Goal: Find specific page/section: Find specific page/section

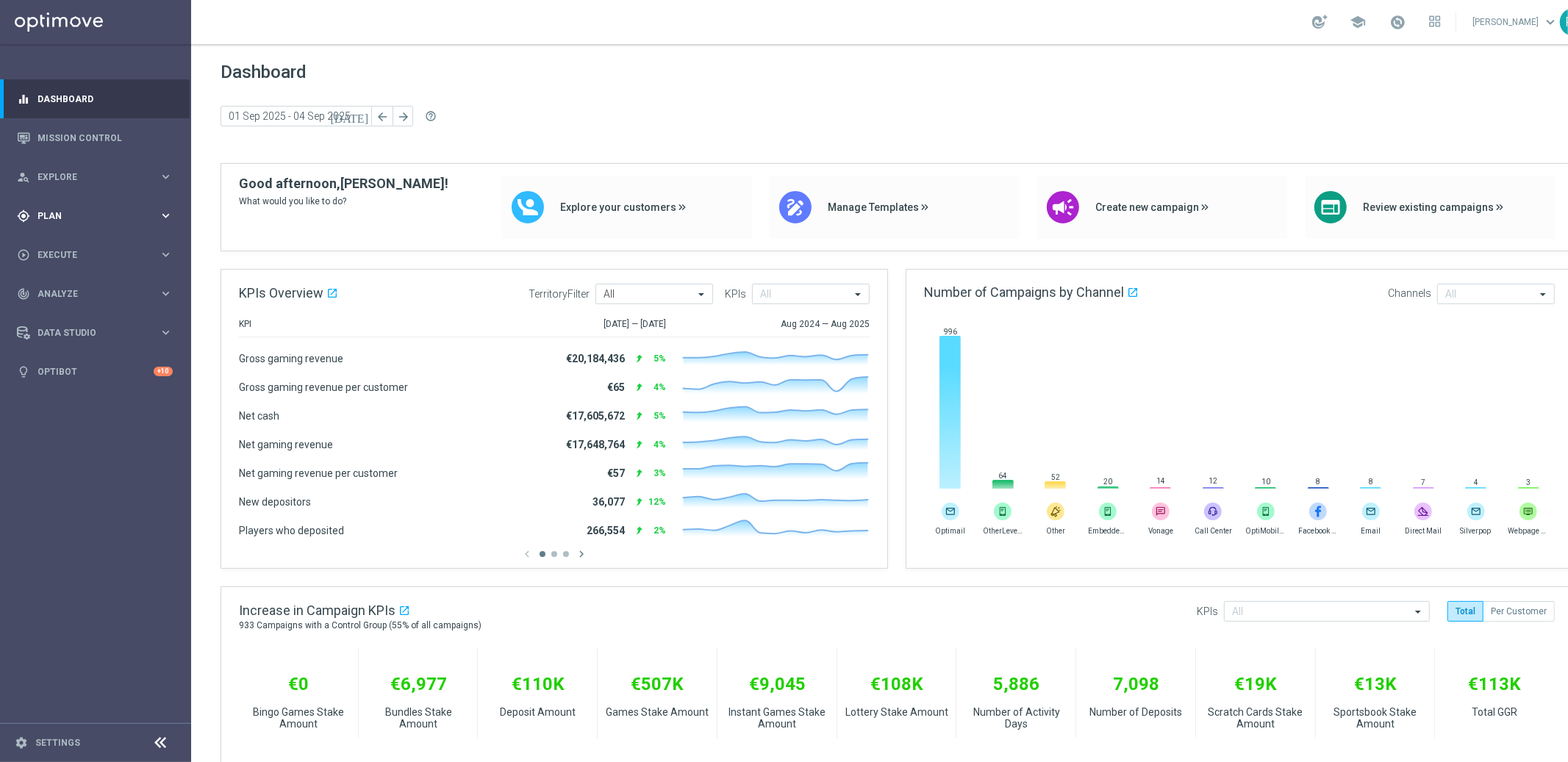
click at [59, 212] on span "Plan" at bounding box center [98, 216] width 121 height 9
click at [48, 217] on span "Plan" at bounding box center [98, 216] width 121 height 9
click at [60, 254] on span "Execute" at bounding box center [98, 255] width 121 height 9
drag, startPoint x: 59, startPoint y: 253, endPoint x: 58, endPoint y: 239, distance: 14.0
click at [59, 252] on span "Execute" at bounding box center [98, 255] width 121 height 9
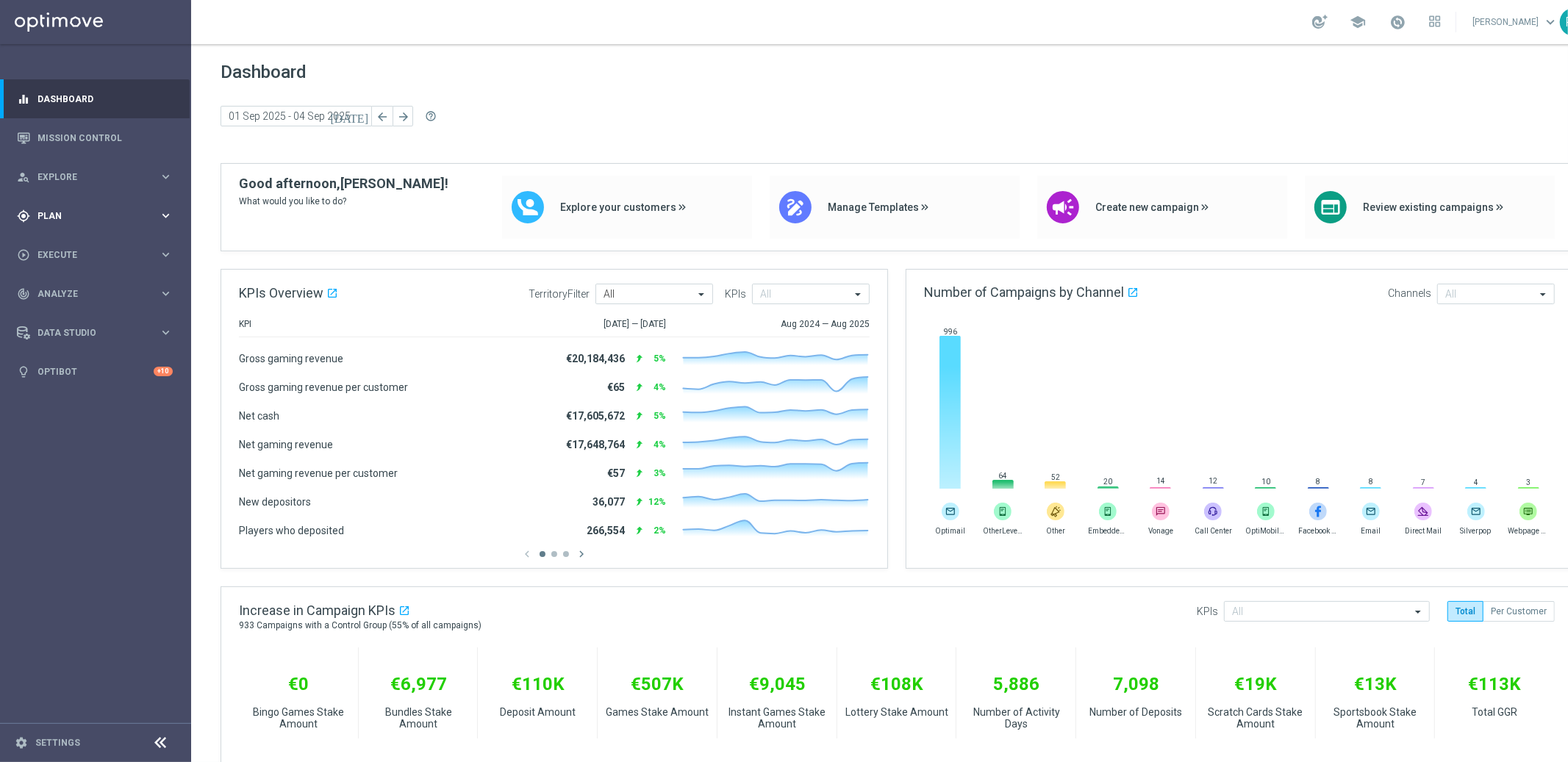
click at [53, 214] on span "Plan" at bounding box center [98, 216] width 121 height 9
click at [59, 282] on accordion "Templates keyboard_arrow_right Optimail OptiMobile In-App OptiMobile Push Embed…" at bounding box center [114, 290] width 152 height 22
click at [62, 288] on span "Templates" at bounding box center [91, 290] width 105 height 9
click at [79, 375] on link "Embedded Messaging" at bounding box center [99, 379] width 108 height 12
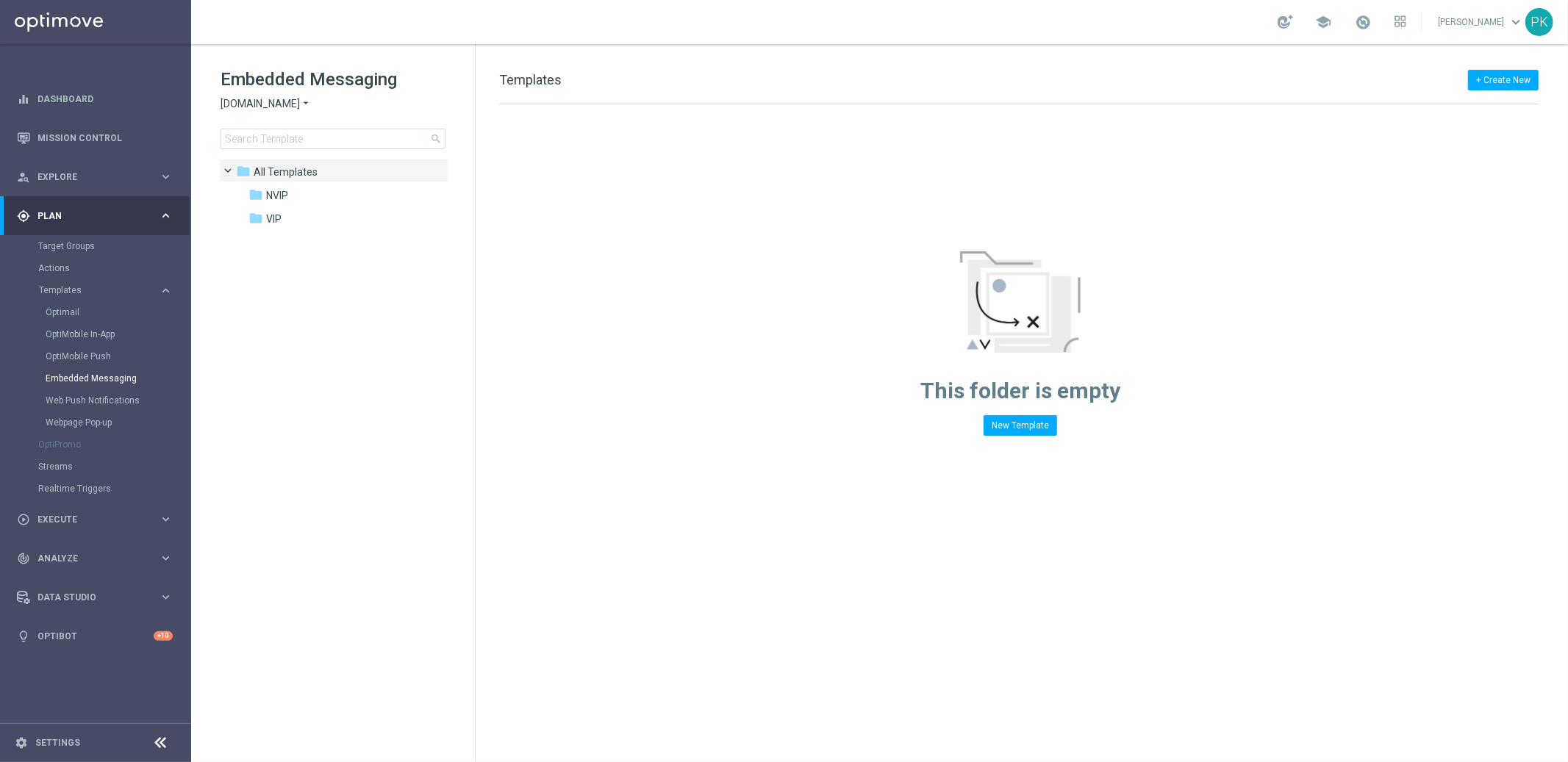
click at [281, 104] on span "[DOMAIN_NAME]" at bounding box center [260, 104] width 79 height 14
click at [276, 103] on span "[DOMAIN_NAME]" at bounding box center [260, 104] width 79 height 14
click at [0, 0] on span "[DOMAIN_NAME]" at bounding box center [0, 0] width 0 height 0
